Goal: Find specific page/section: Find specific page/section

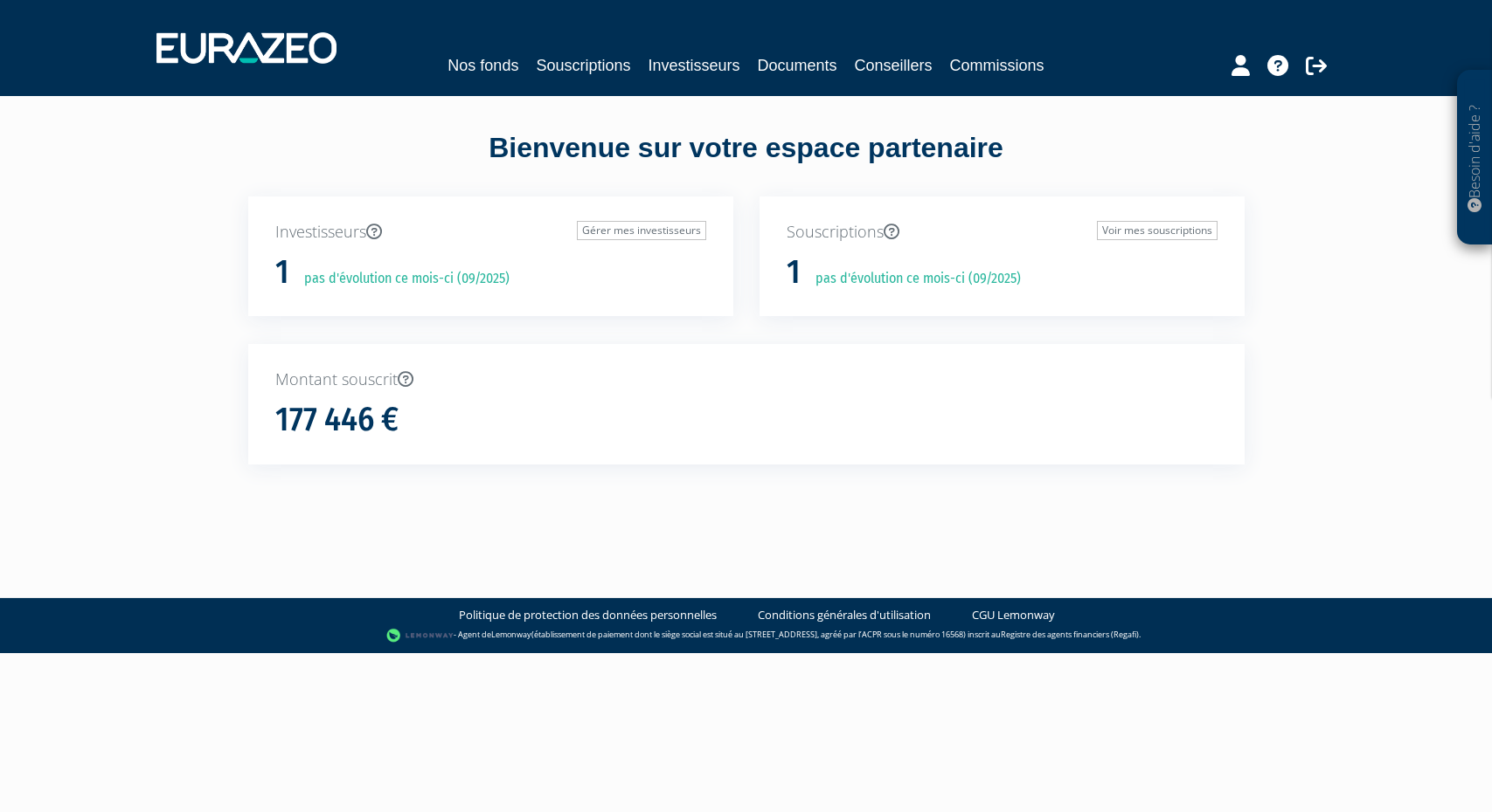
click at [336, 282] on p "pas d'évolution ce mois-ci (09/2025)" at bounding box center [400, 279] width 218 height 20
click at [573, 71] on link "Souscriptions" at bounding box center [583, 65] width 95 height 24
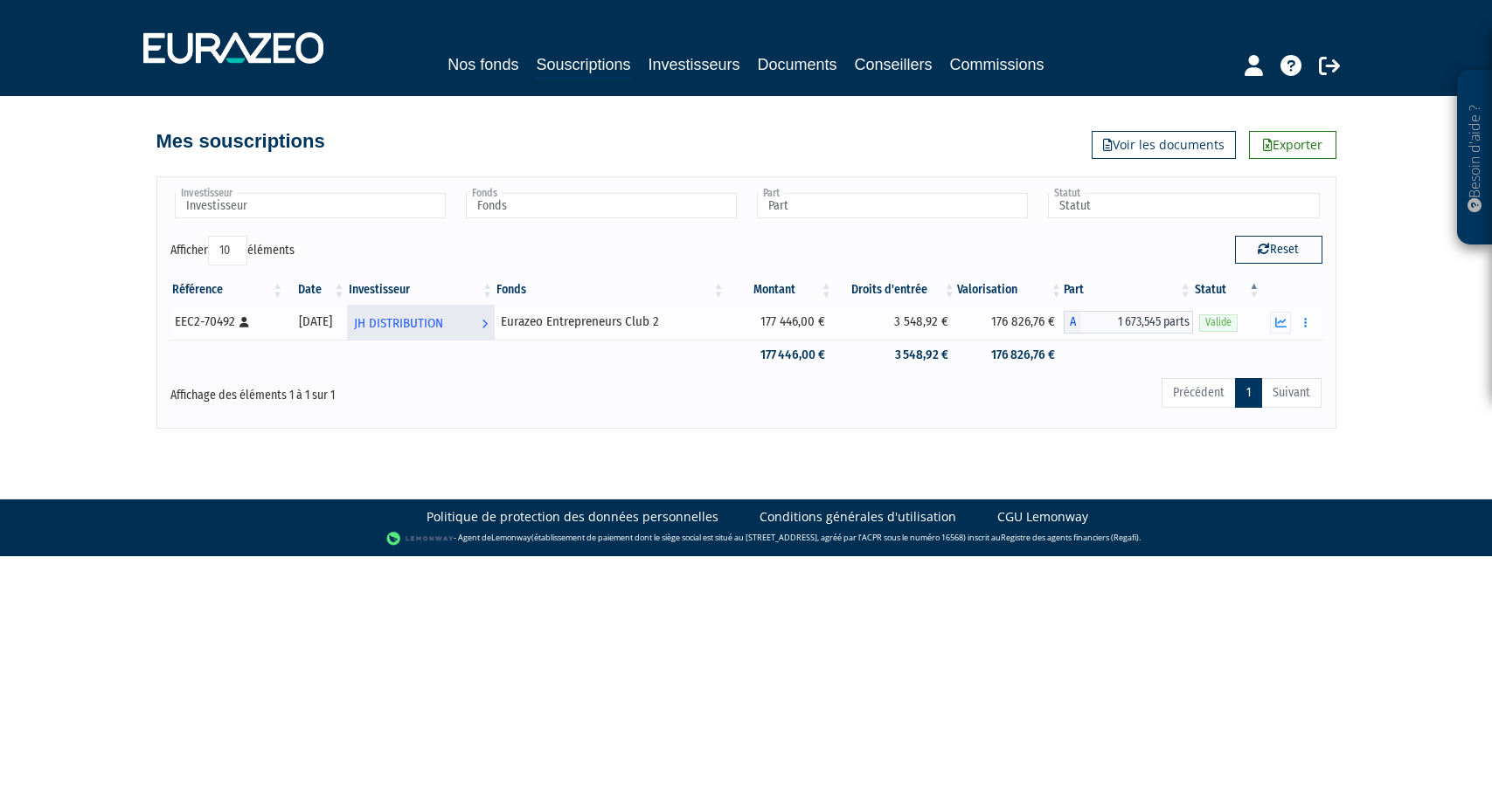
click at [443, 329] on span "JH DISTRIBUTION" at bounding box center [398, 323] width 89 height 32
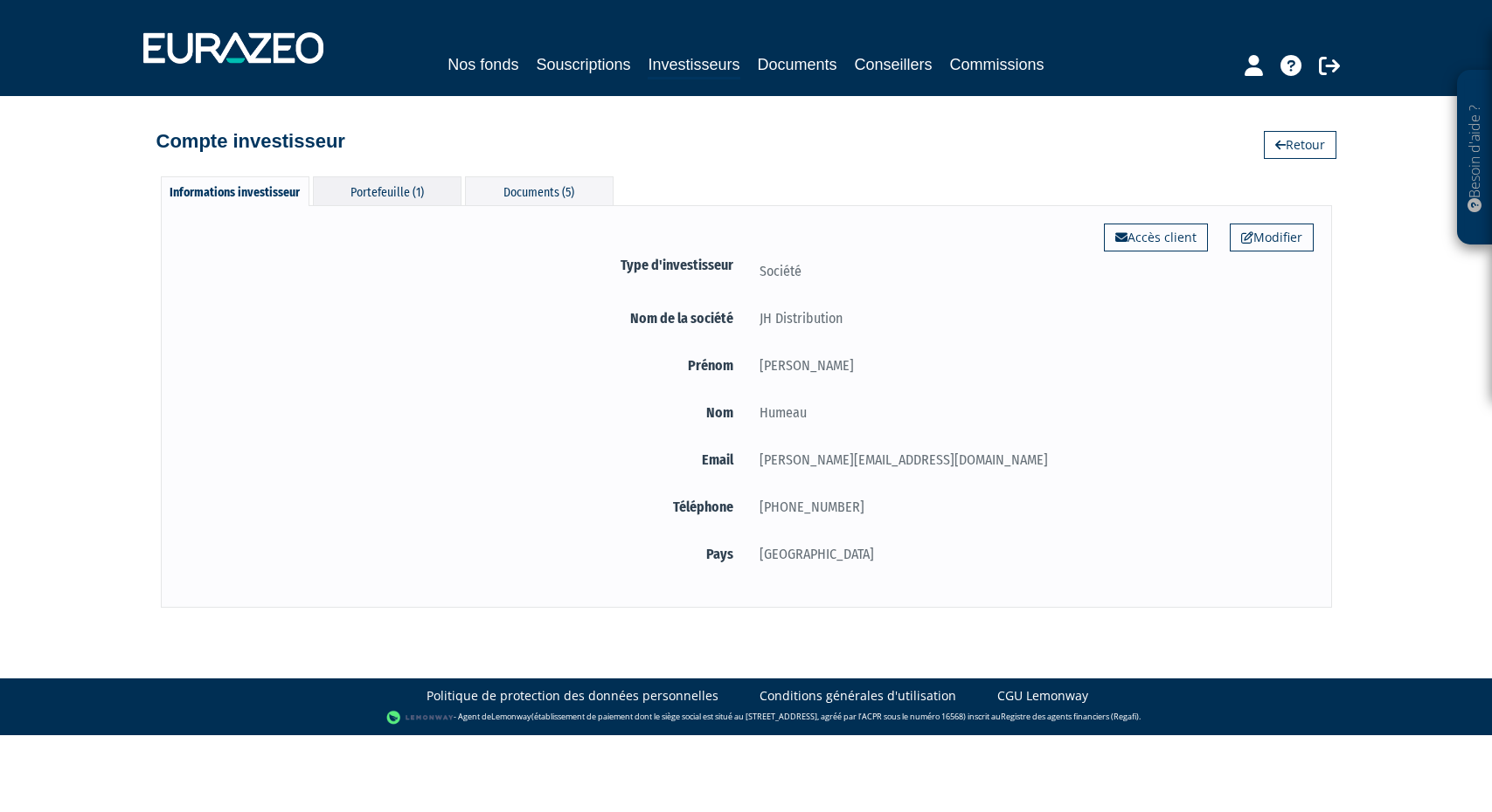
click at [414, 181] on div "Portefeuille (1)" at bounding box center [387, 191] width 148 height 29
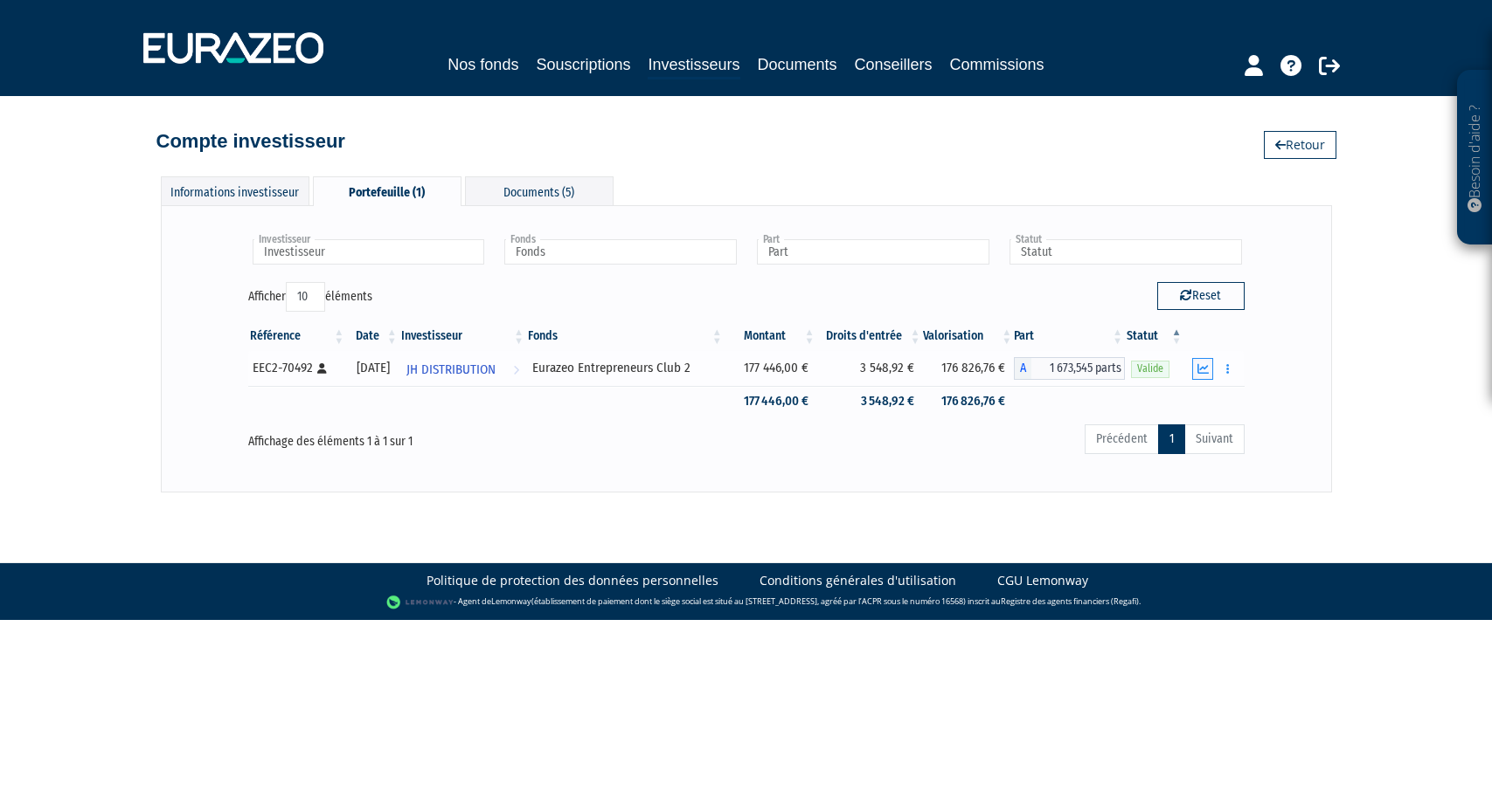
click at [1199, 370] on icon "button" at bounding box center [1203, 369] width 12 height 12
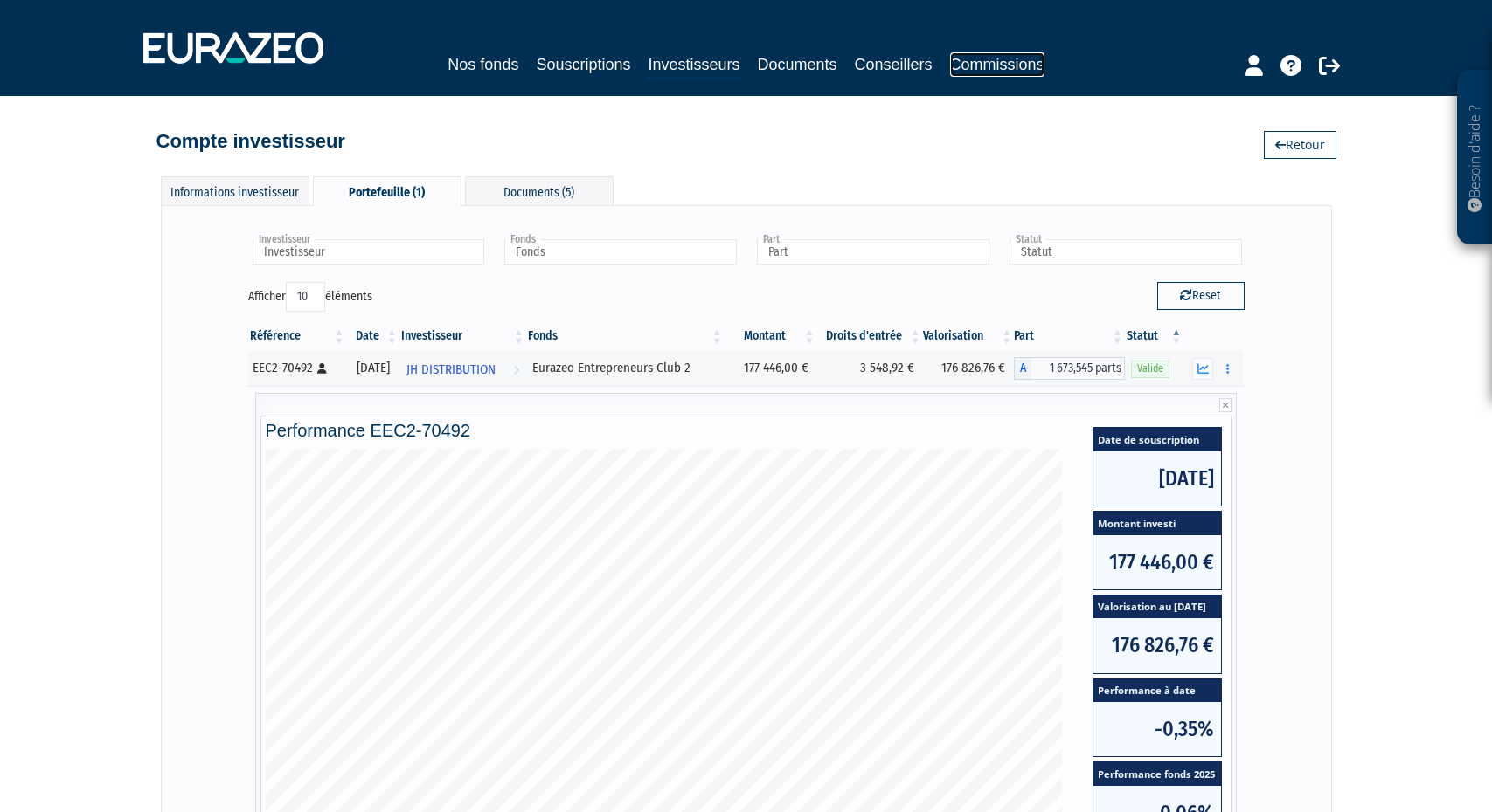
click at [994, 68] on link "Commissions" at bounding box center [997, 64] width 95 height 24
